Goal: Information Seeking & Learning: Understand process/instructions

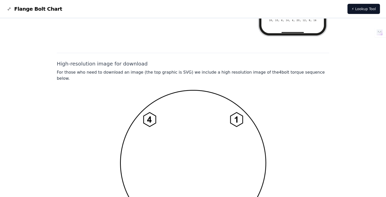
scroll to position [303, 0]
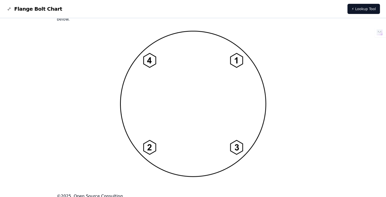
click at [196, 92] on img at bounding box center [193, 103] width 146 height 146
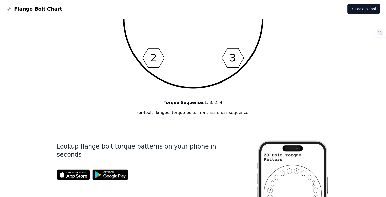
scroll to position [101, 0]
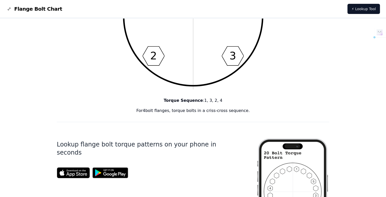
drag, startPoint x: 208, startPoint y: 112, endPoint x: 251, endPoint y: 111, distance: 43.4
click at [251, 111] on p "For 4 bolt flanges, torque bolts in a criss-cross sequence." at bounding box center [193, 111] width 273 height 6
click at [207, 112] on p "For 4 bolt flanges, torque bolts in a criss-cross sequence." at bounding box center [193, 111] width 273 height 6
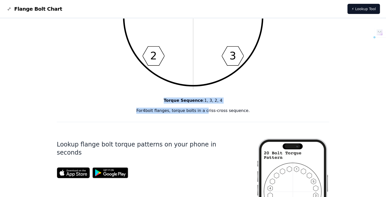
drag, startPoint x: 207, startPoint y: 112, endPoint x: 278, endPoint y: 112, distance: 71.6
click at [278, 112] on p "For 4 bolt flanges, torque bolts in a criss-cross sequence." at bounding box center [193, 111] width 273 height 6
copy div "Torque Sequence : 1, 3, 2, 4 For 4 bolt flanges, torque bolts in a"
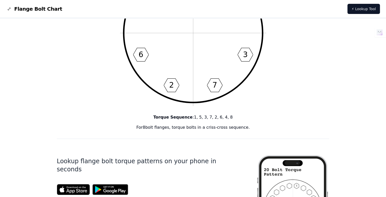
scroll to position [76, 0]
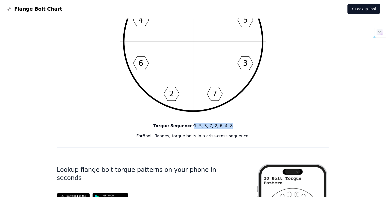
drag, startPoint x: 195, startPoint y: 126, endPoint x: 231, endPoint y: 127, distance: 35.5
click at [231, 127] on p "Torque Sequence : 1, 5, 3, 7, 2, 6, 4, 8" at bounding box center [193, 126] width 273 height 6
copy p "1, 5, 3, 7, 2, 6, 4, 8"
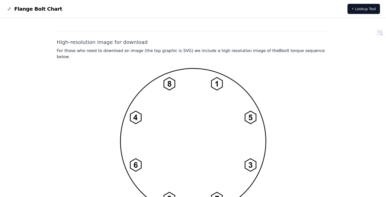
scroll to position [404, 0]
